Goal: Information Seeking & Learning: Learn about a topic

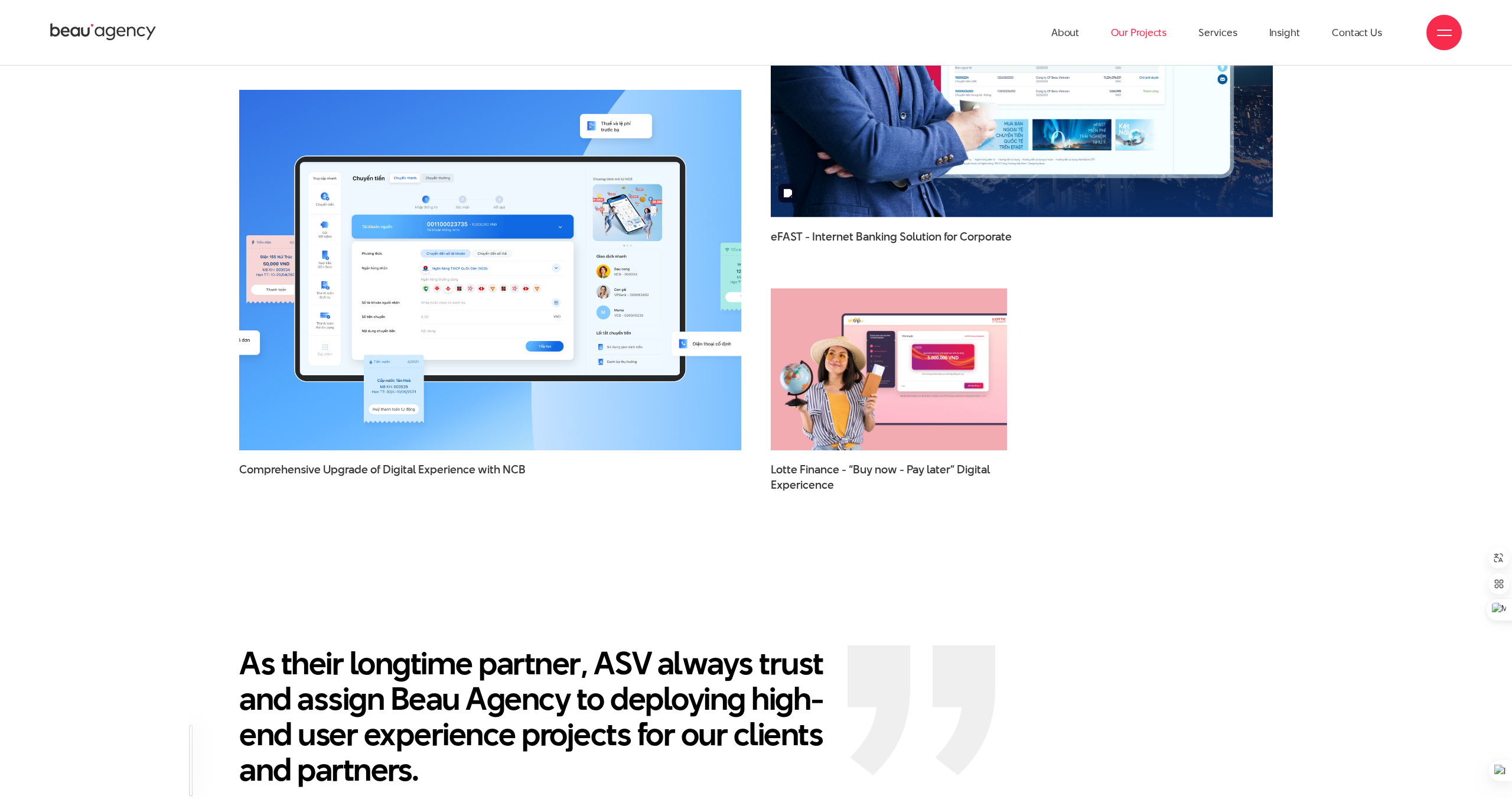
scroll to position [2245, 0]
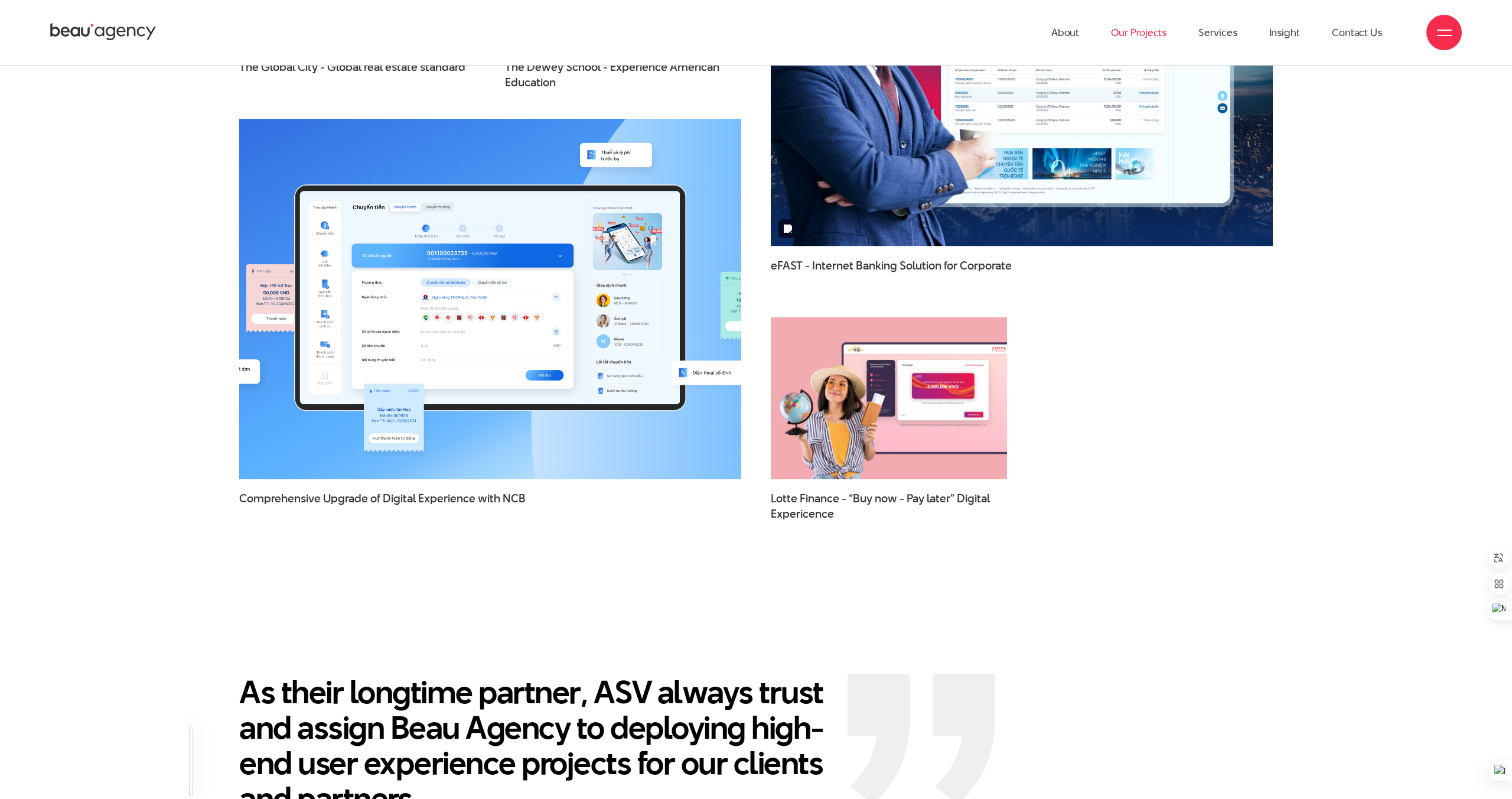
click at [1139, 30] on link "Our Projects" at bounding box center [1139, 32] width 56 height 65
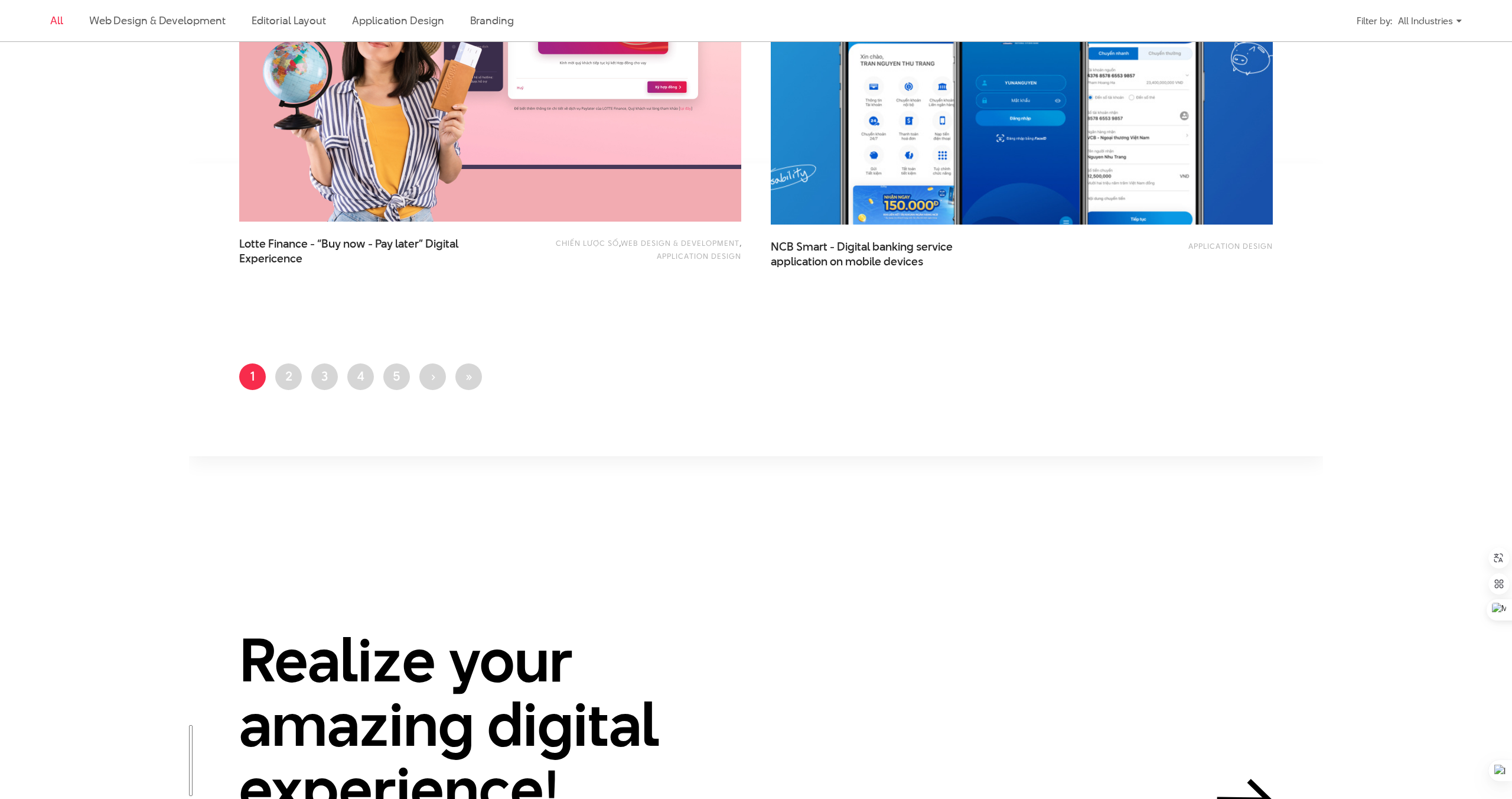
scroll to position [2844, 0]
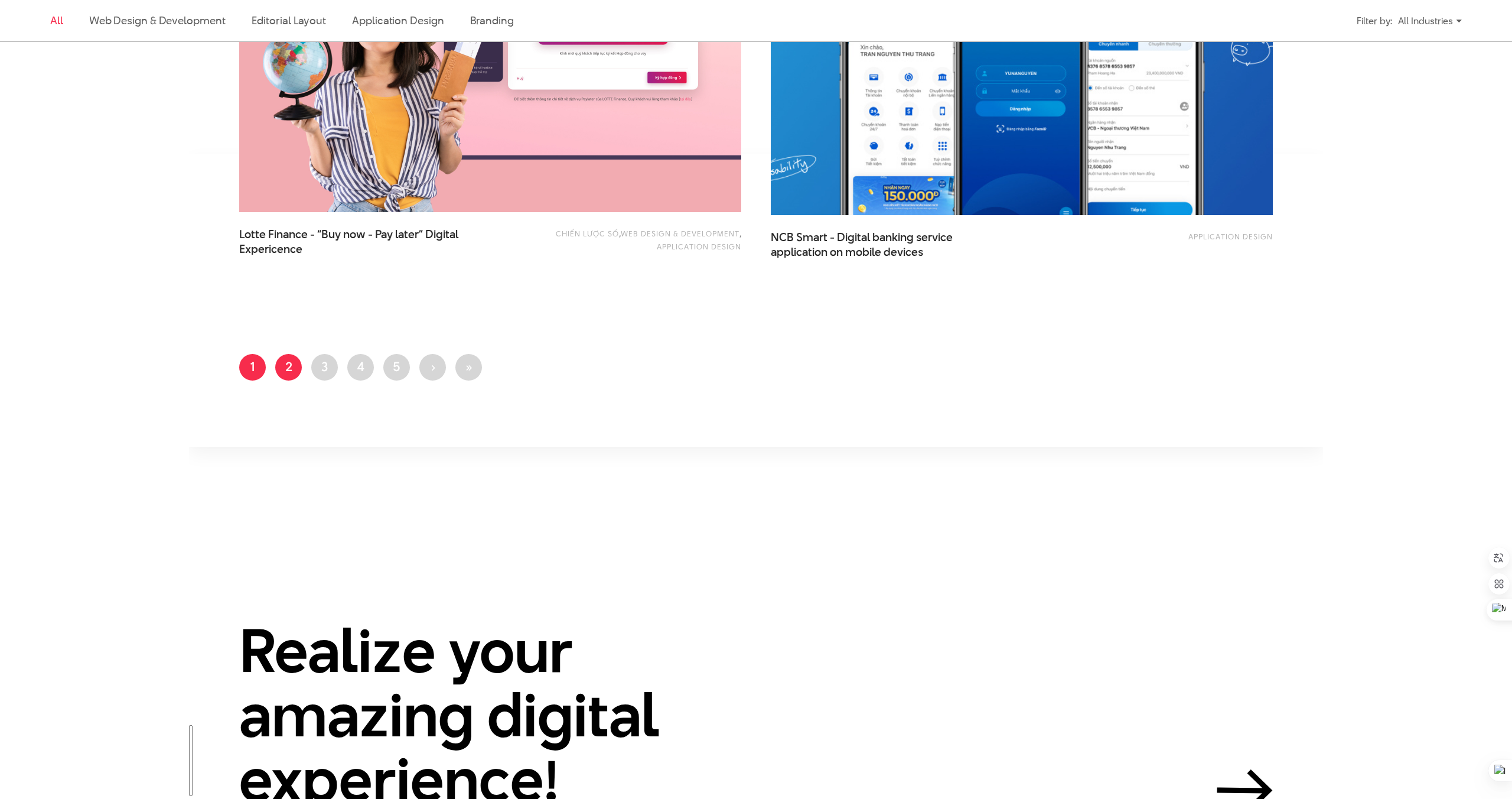
click at [293, 371] on link "Page 2" at bounding box center [288, 367] width 27 height 27
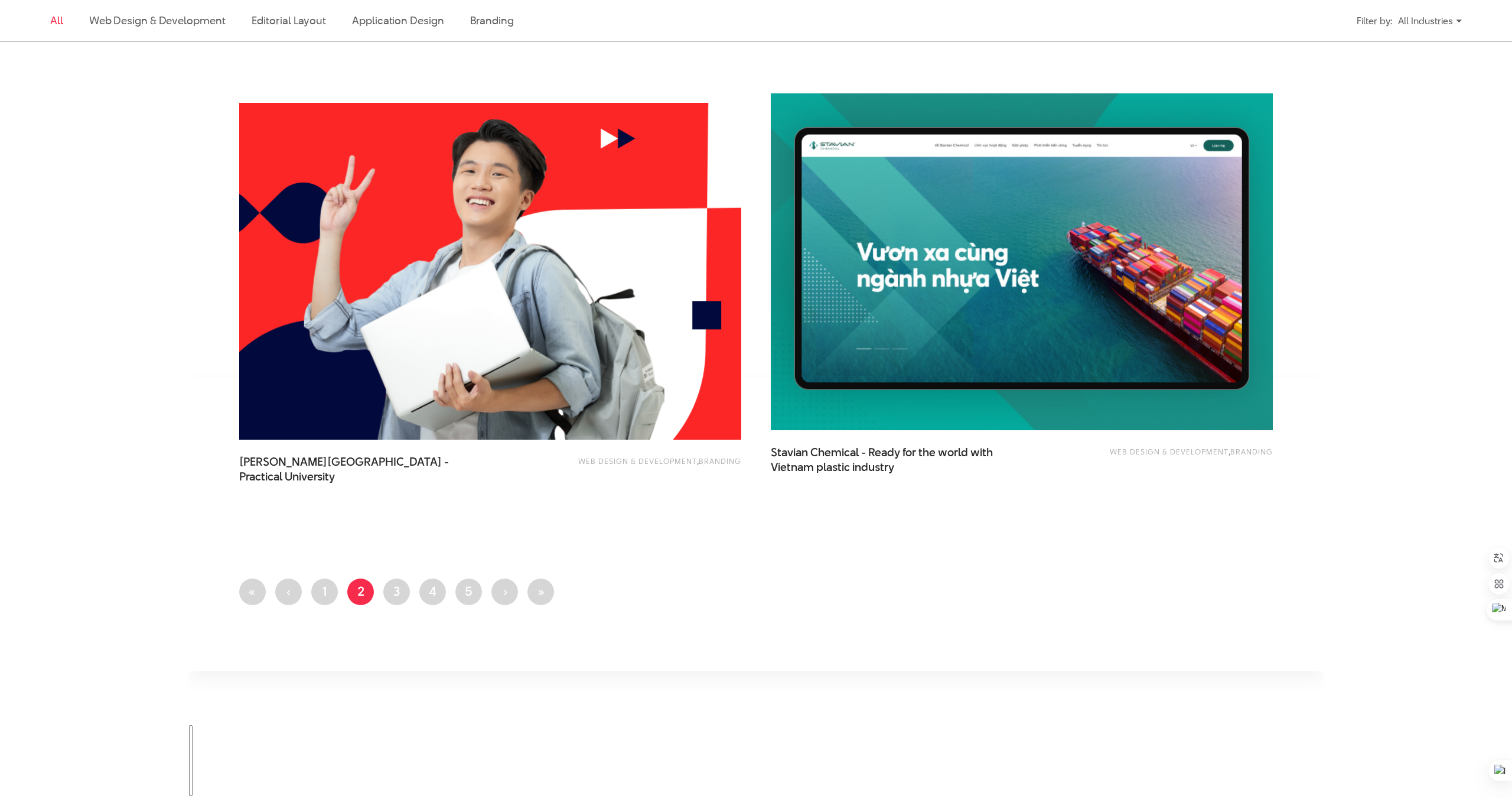
scroll to position [2603, 0]
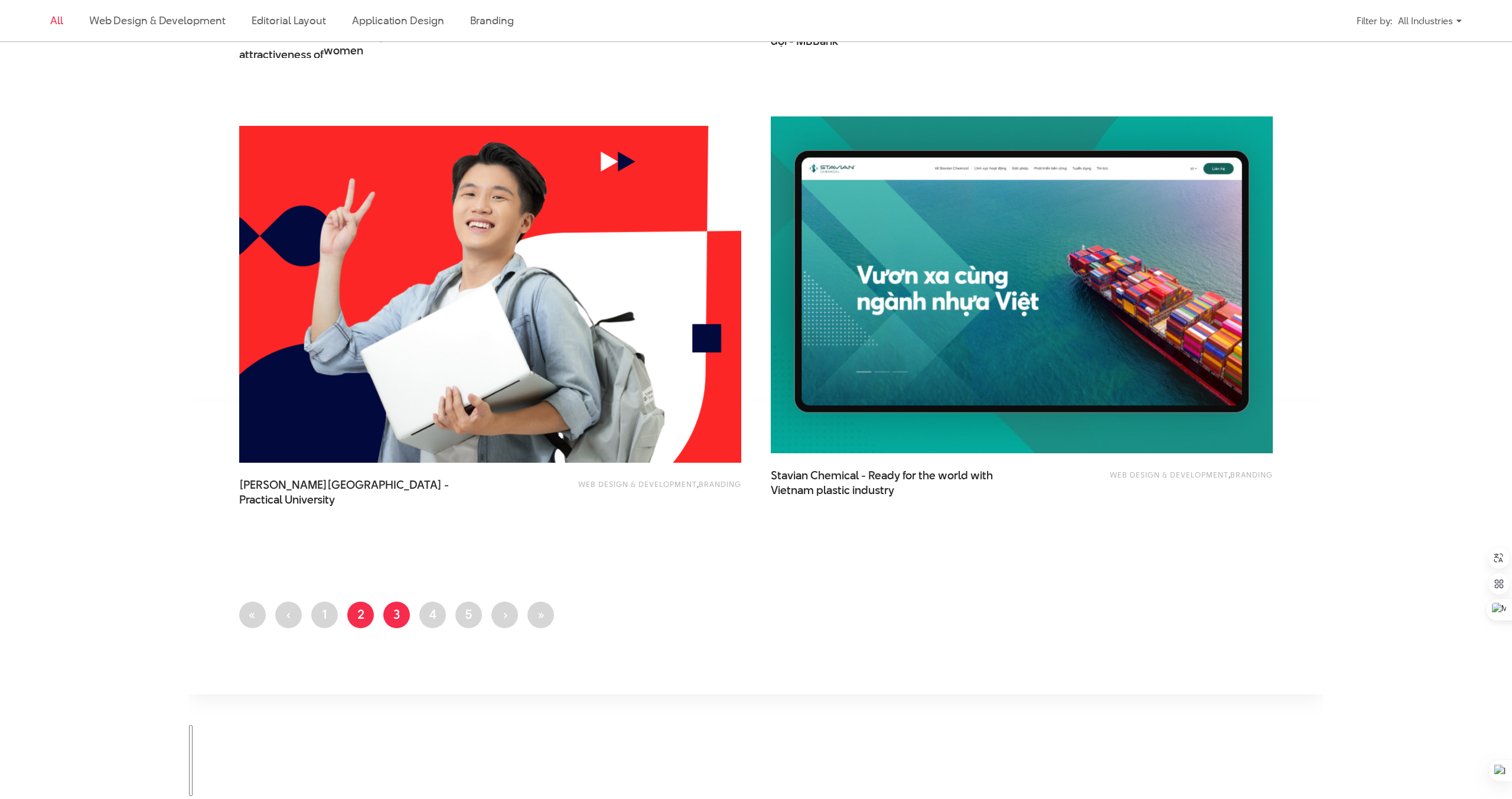
click at [400, 614] on link "Page 3" at bounding box center [397, 614] width 27 height 27
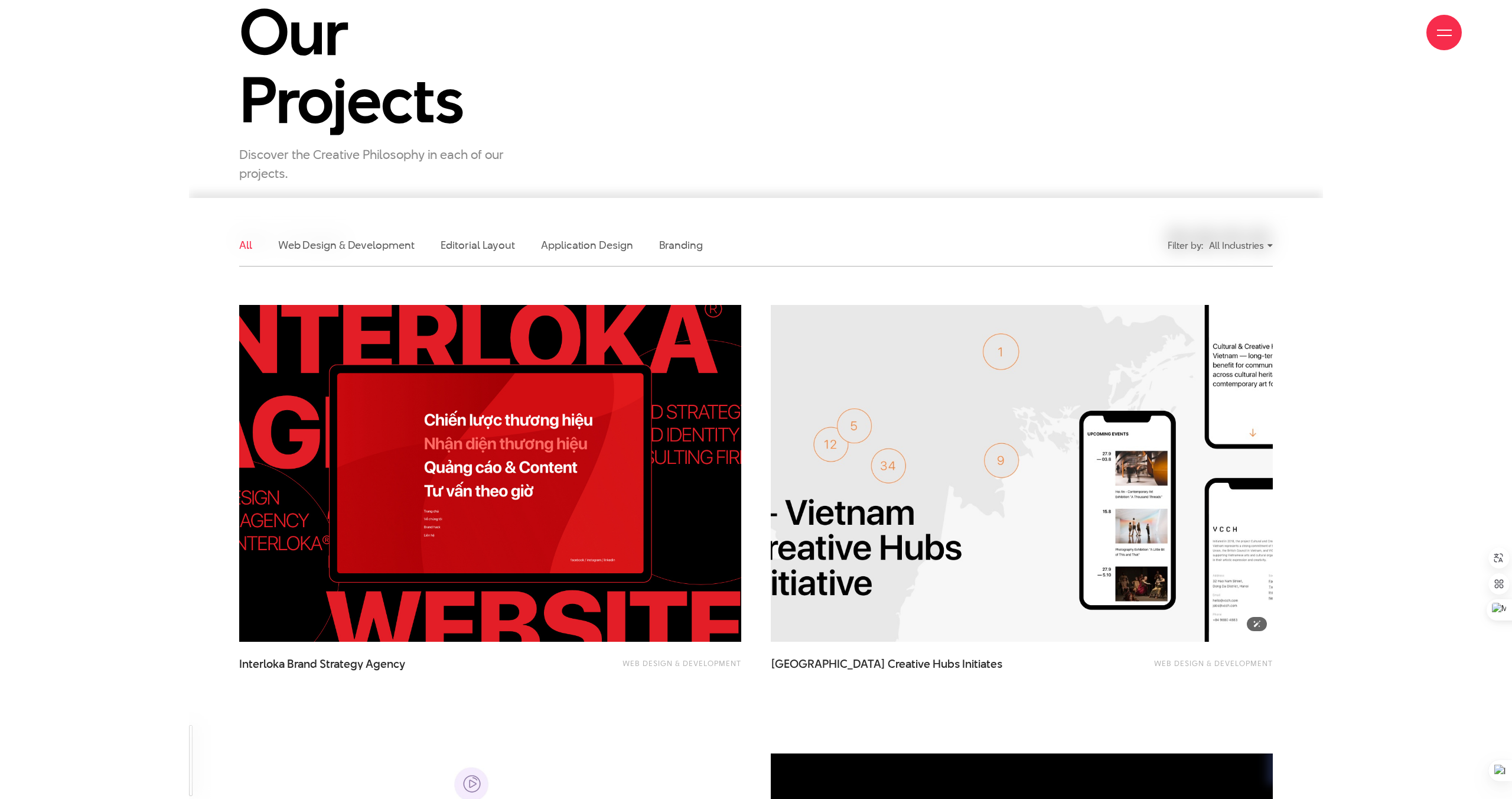
scroll to position [172, 0]
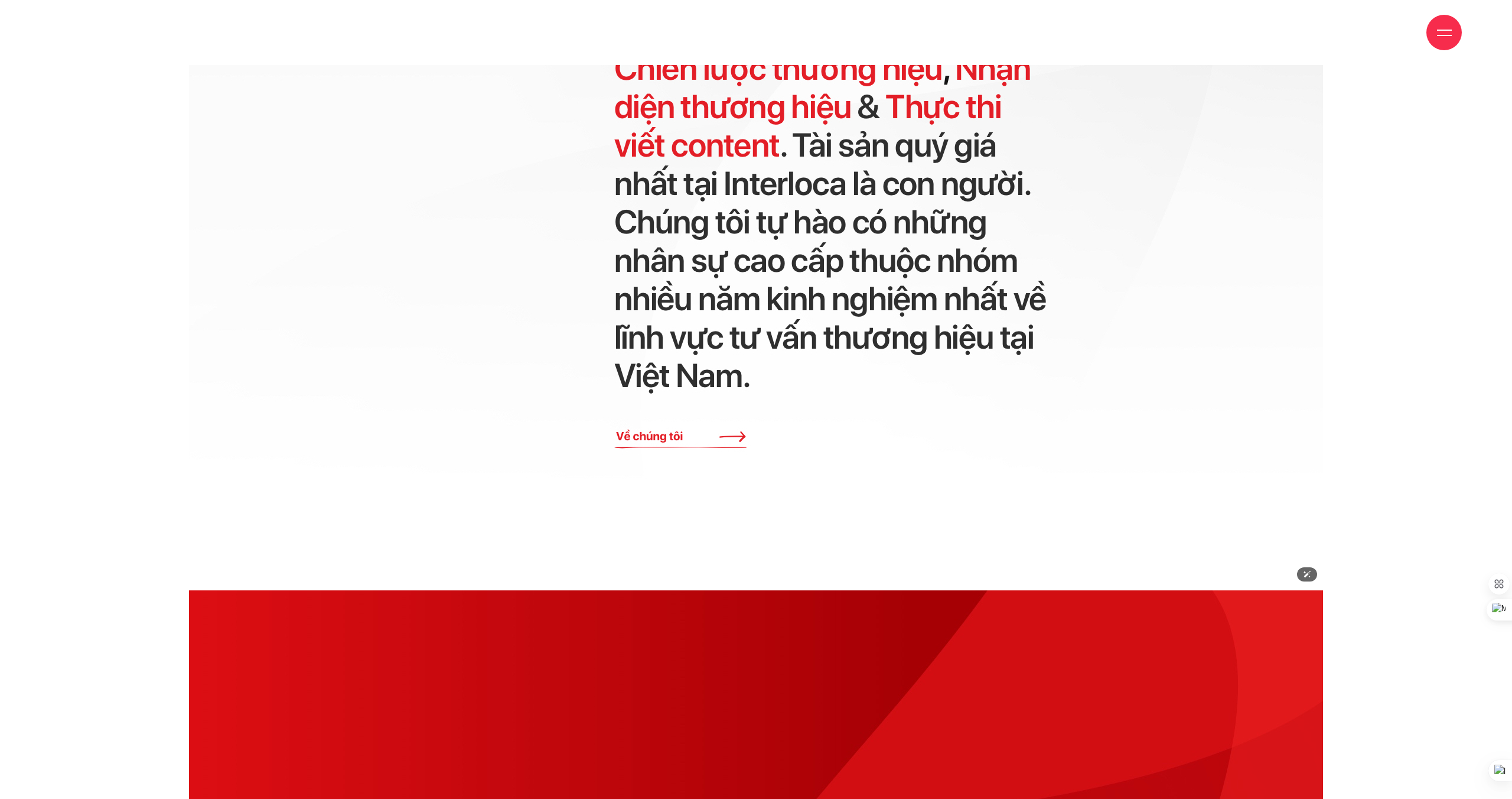
scroll to position [5703, 0]
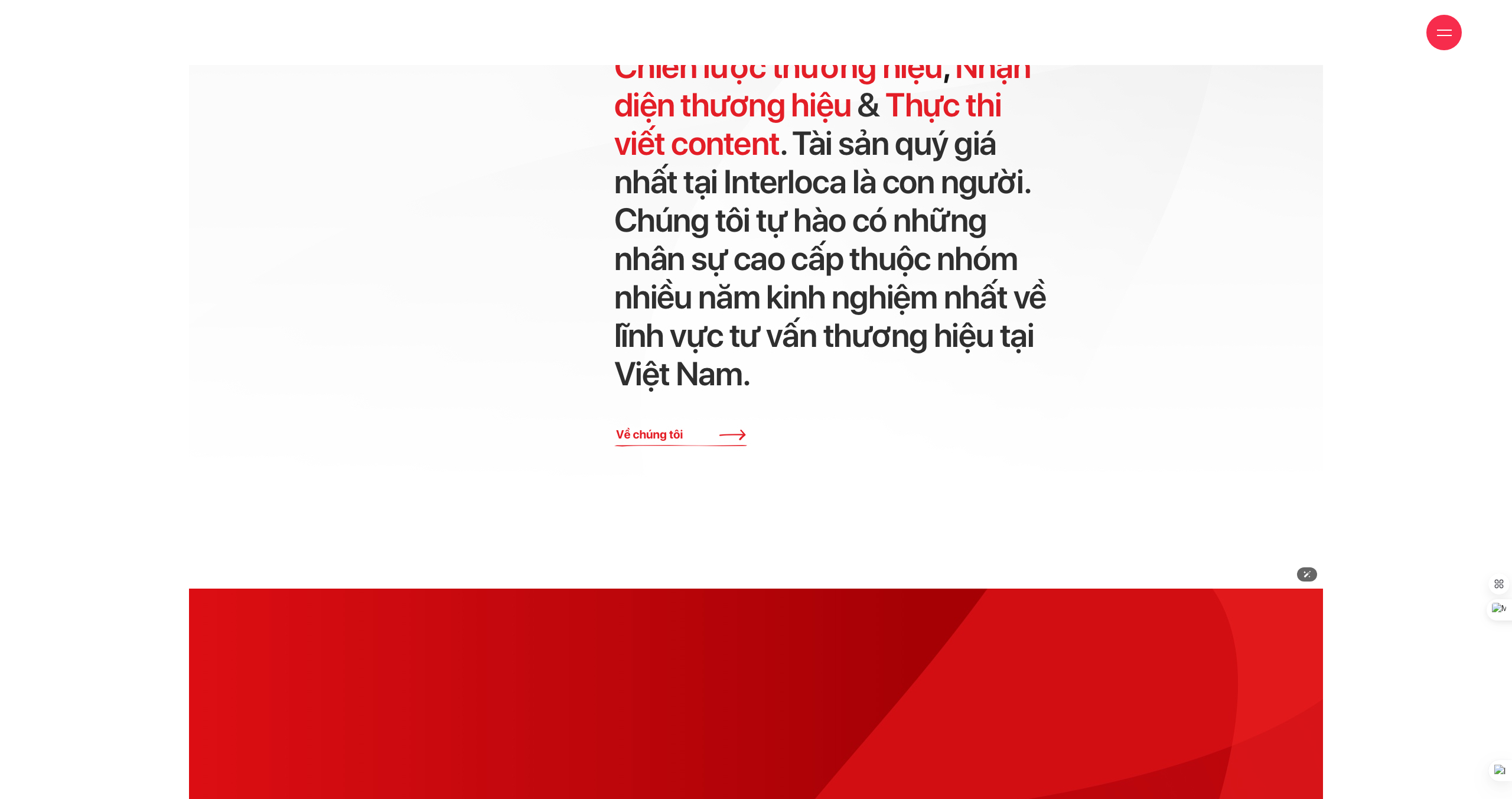
click at [635, 433] on img at bounding box center [756, 208] width 1134 height 759
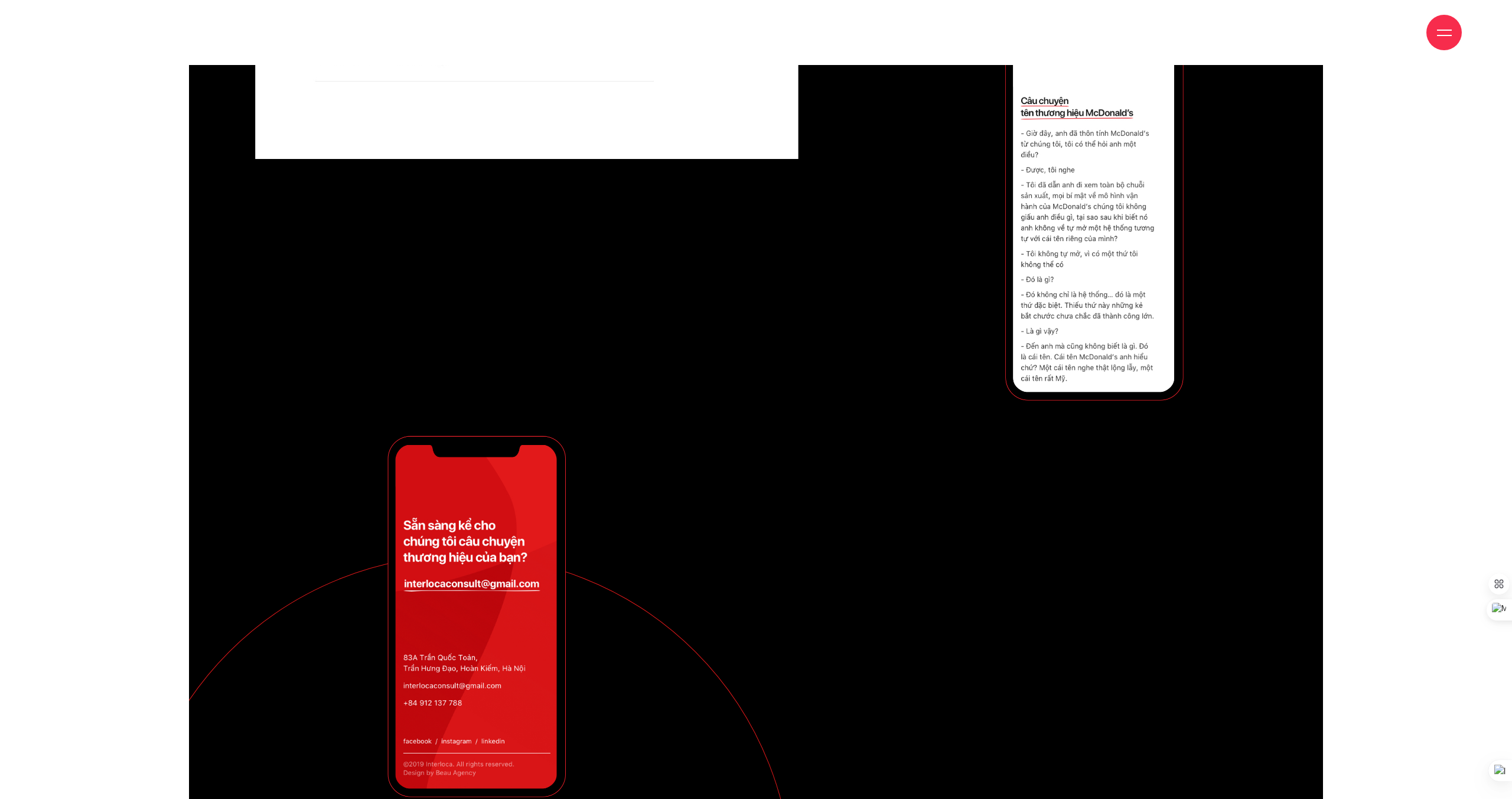
scroll to position [9894, 0]
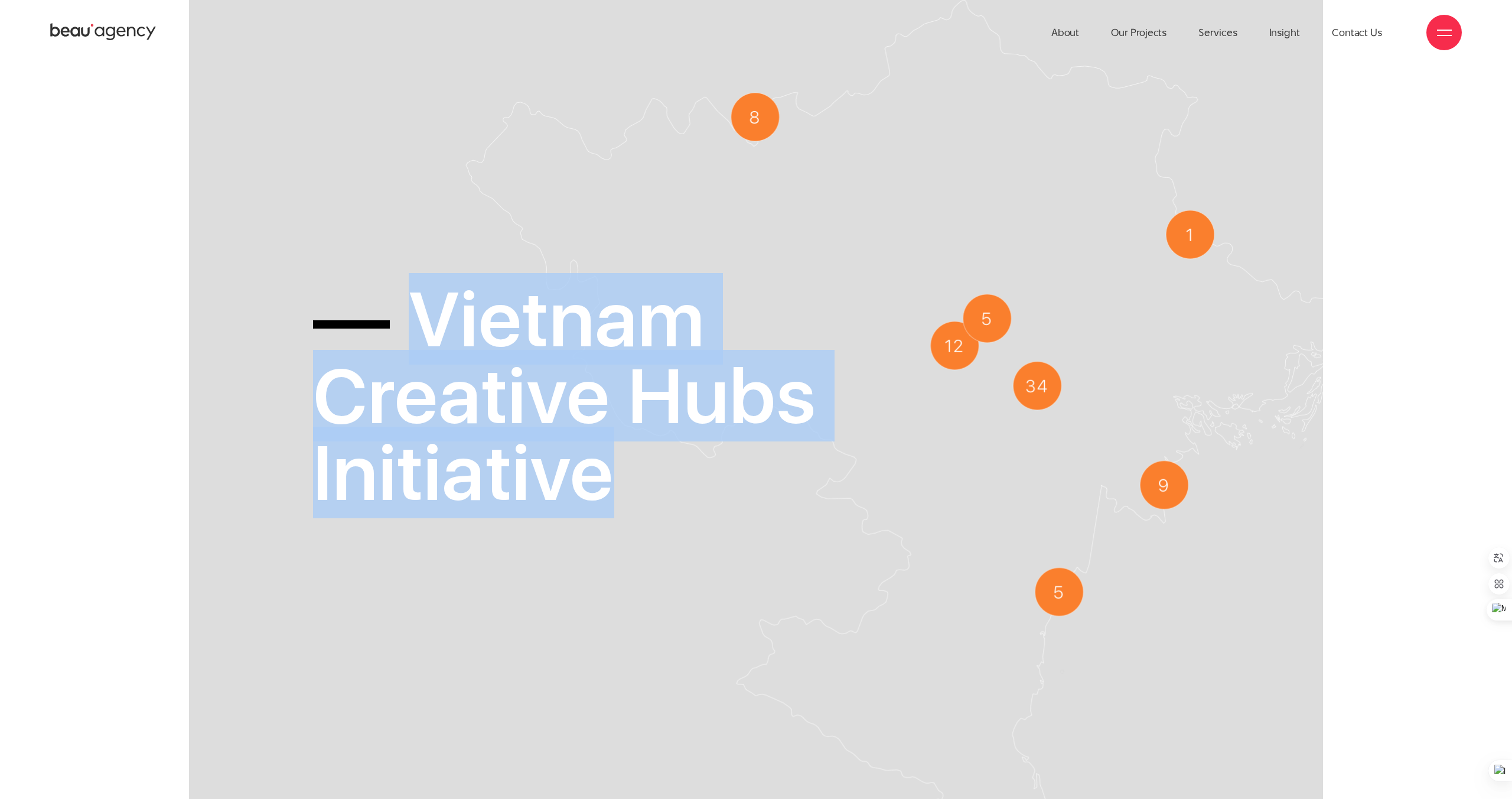
drag, startPoint x: 453, startPoint y: 345, endPoint x: 649, endPoint y: 475, distance: 235.2
type textarea "Vietnam Creative Hubs Initiative"
click at [649, 475] on h1 "— Vietnam Creative Hubs Initiative" at bounding box center [565, 396] width 505 height 231
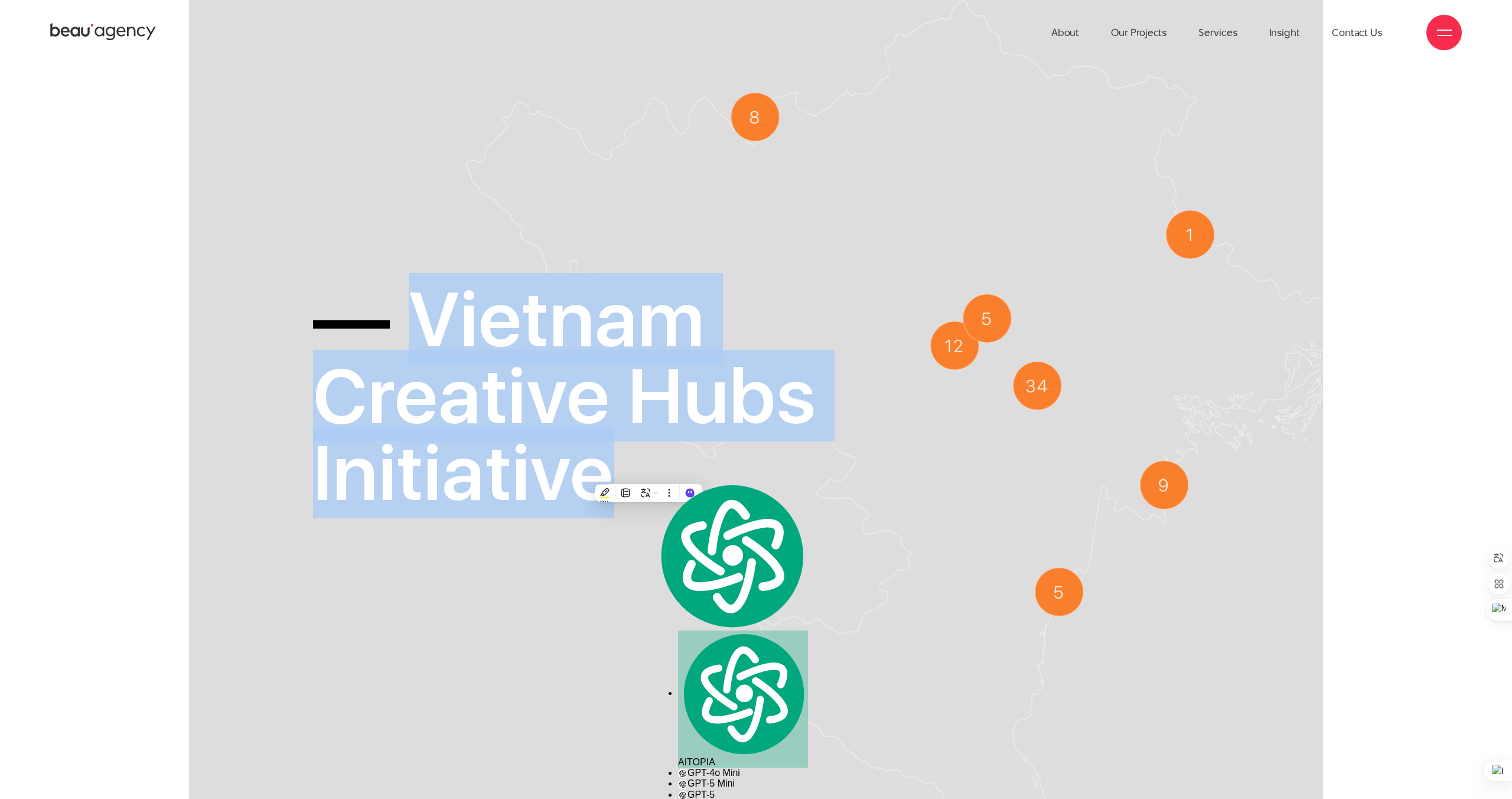
copy h1 "Vietnam Creative Hubs Initiative"
click at [1245, 382] on img at bounding box center [864, 697] width 919 height 1394
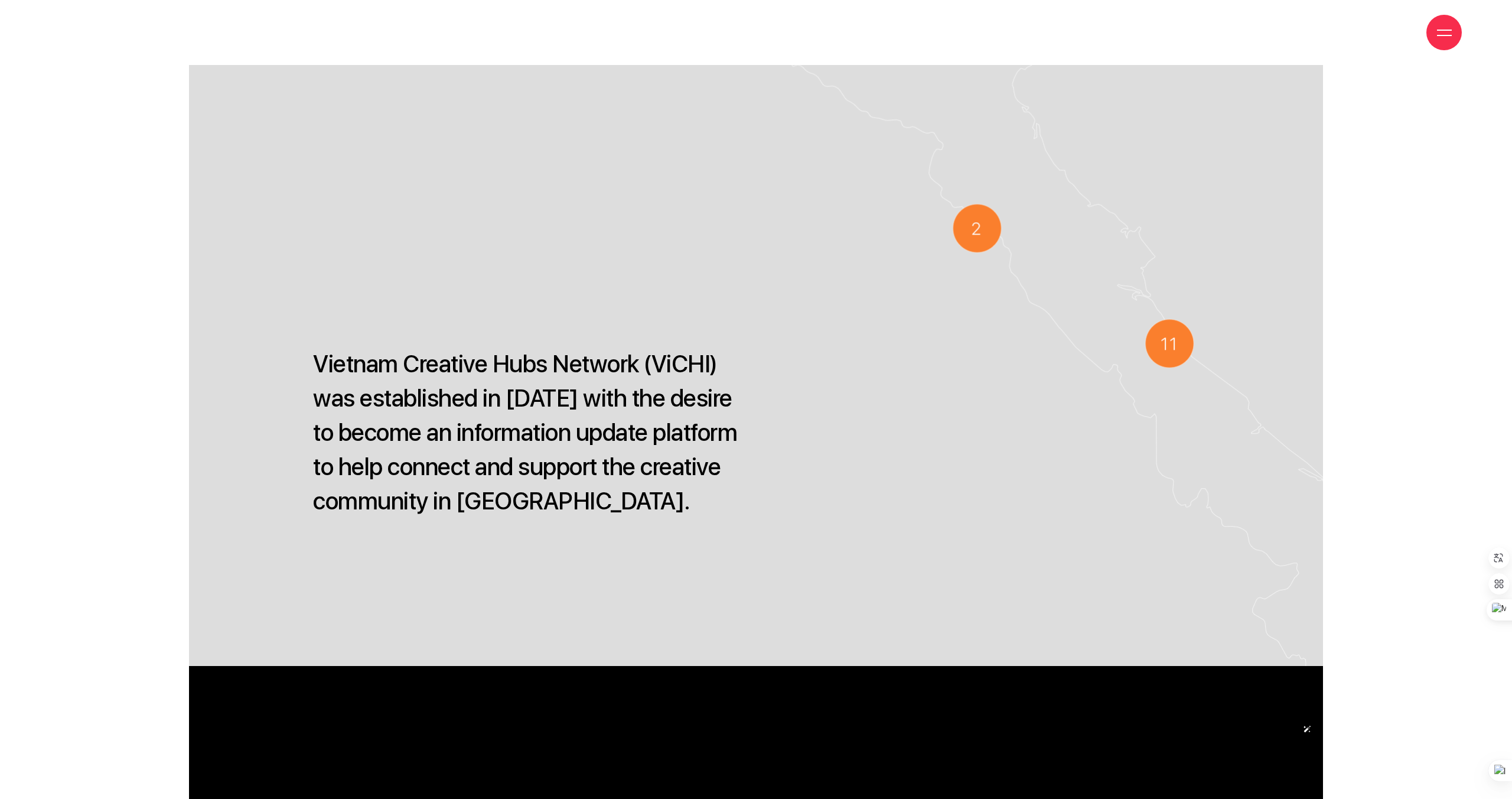
scroll to position [652, 0]
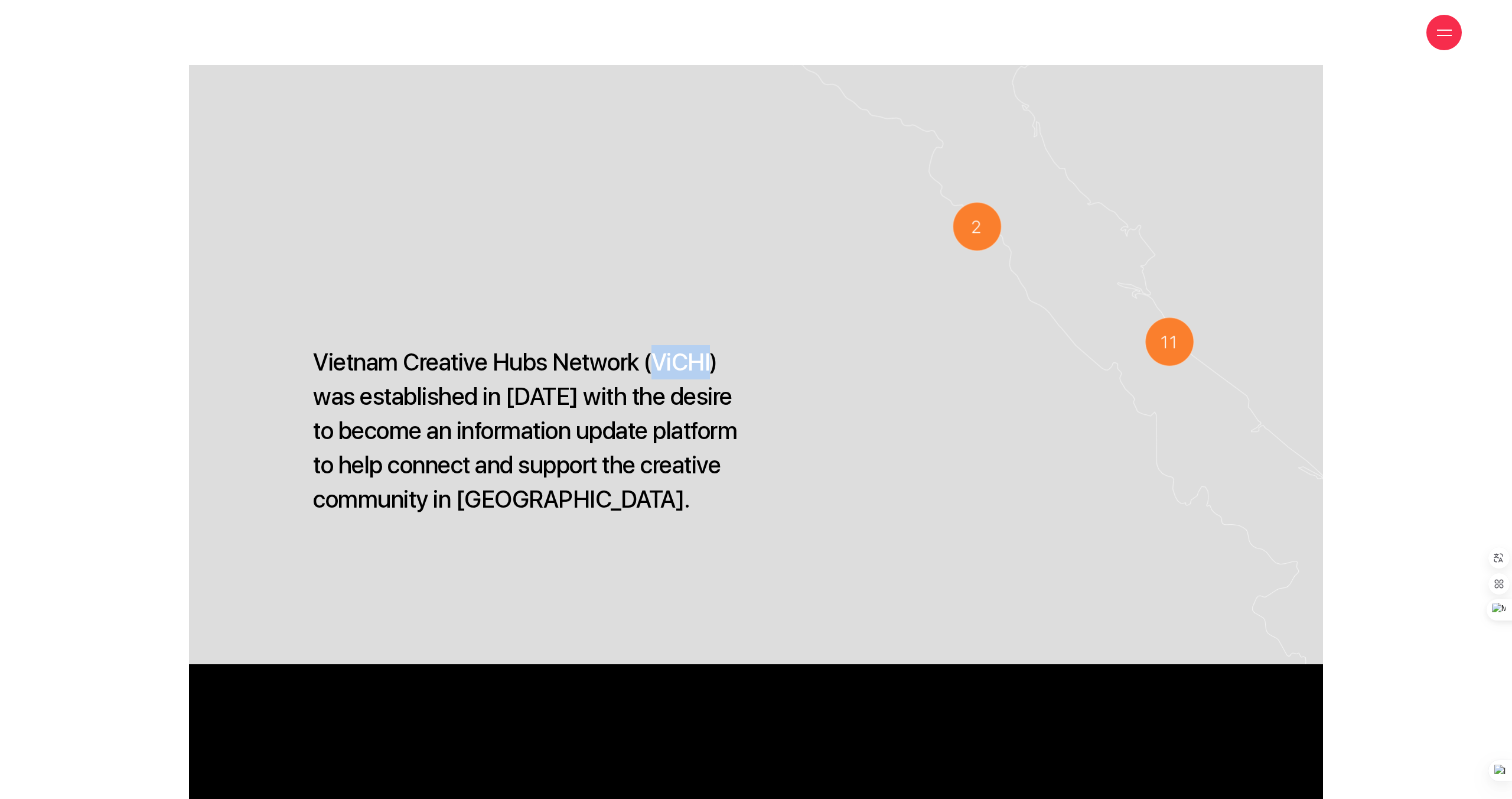
drag, startPoint x: 655, startPoint y: 356, endPoint x: 710, endPoint y: 360, distance: 55.1
click at [710, 360] on p "Vietnam Creative Hubs Network (ViCHI) was established in [DATE] with the desire…" at bounding box center [527, 431] width 428 height 172
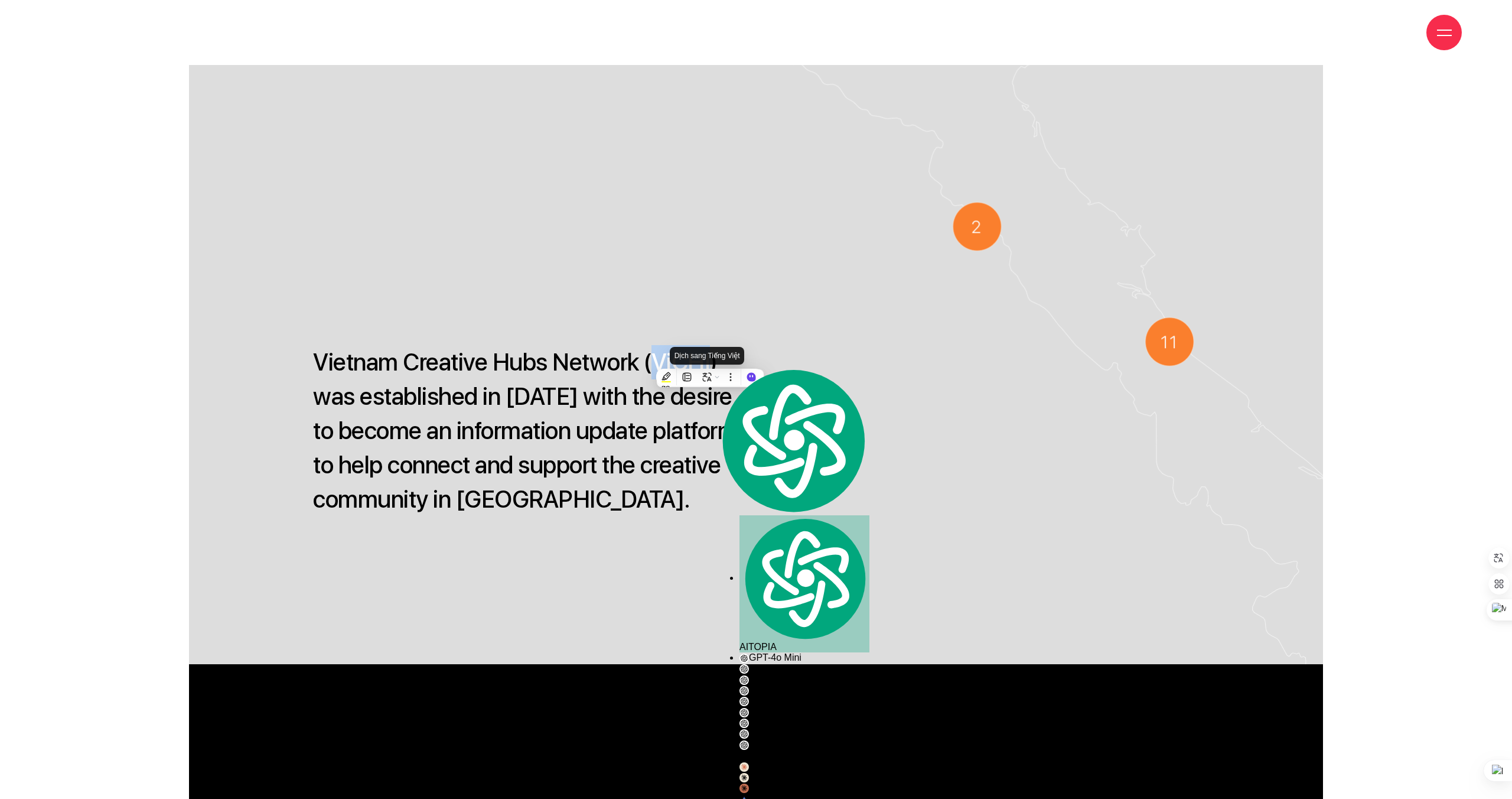
scroll to position [652, 0]
copy p "ViCHI"
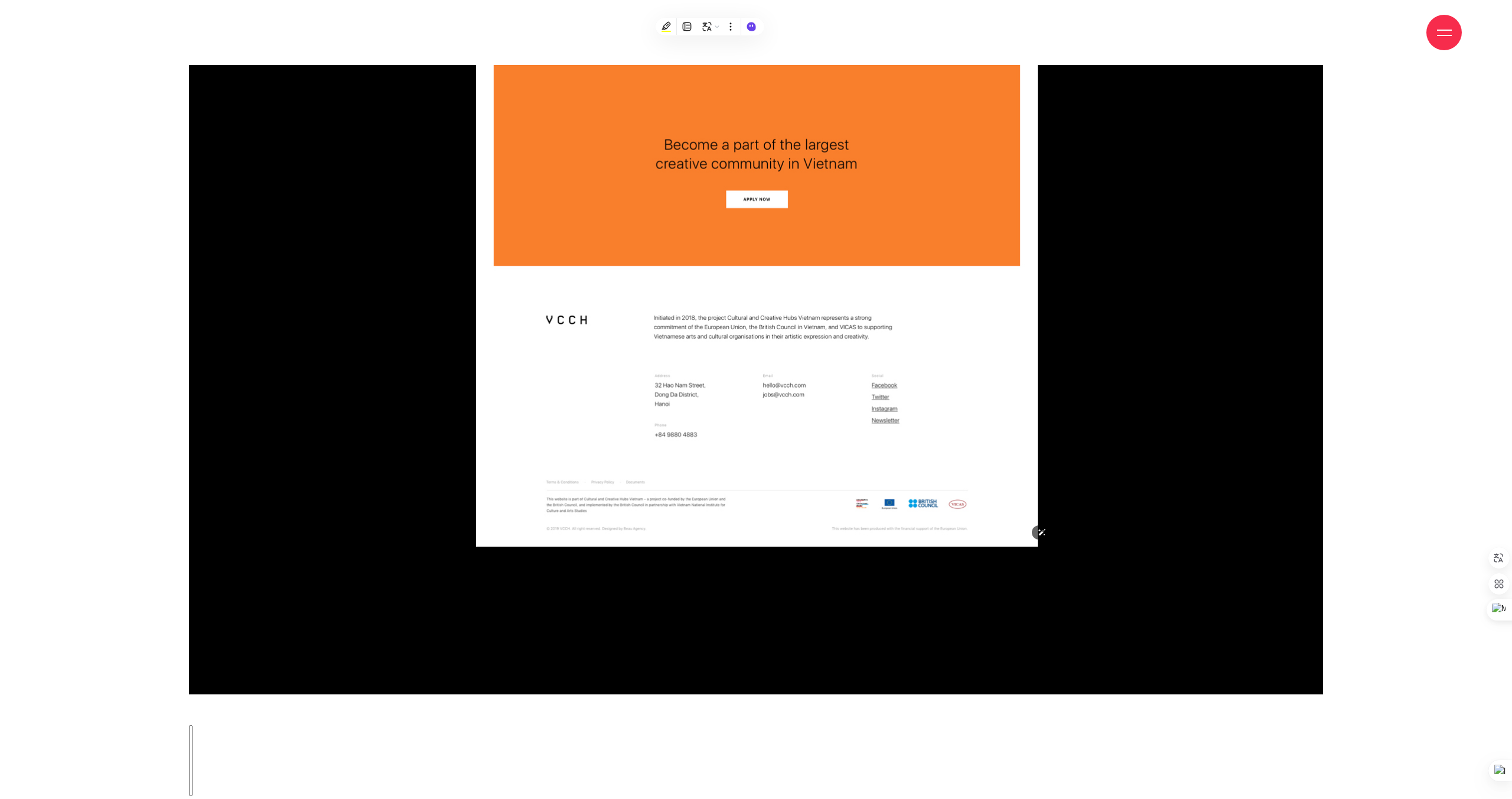
scroll to position [2970, 0]
